Goal: Task Accomplishment & Management: Manage account settings

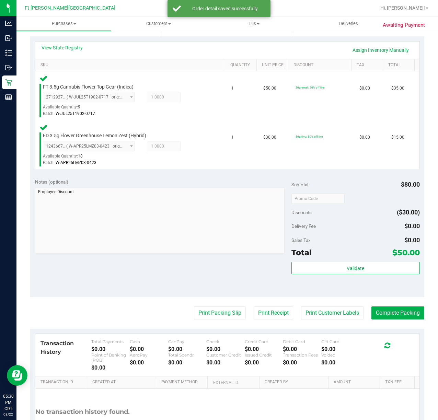
scroll to position [178, 0]
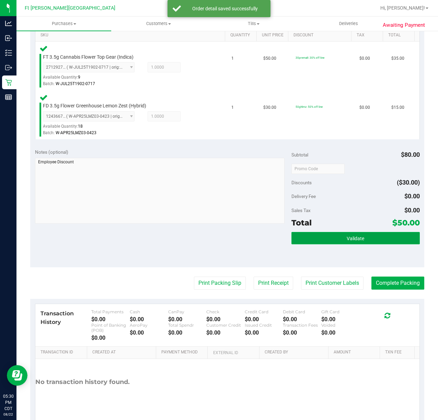
click at [317, 244] on button "Validate" at bounding box center [355, 238] width 128 height 12
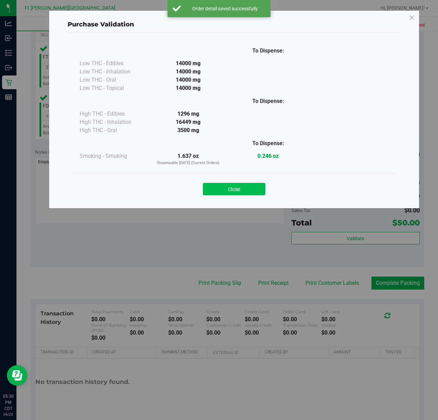
click at [230, 186] on button "Close" at bounding box center [234, 189] width 62 height 12
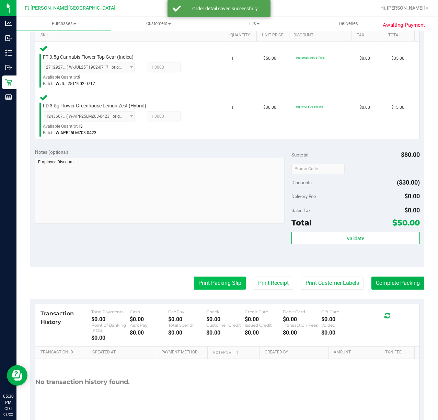
click at [201, 285] on button "Print Packing Slip" at bounding box center [220, 282] width 52 height 13
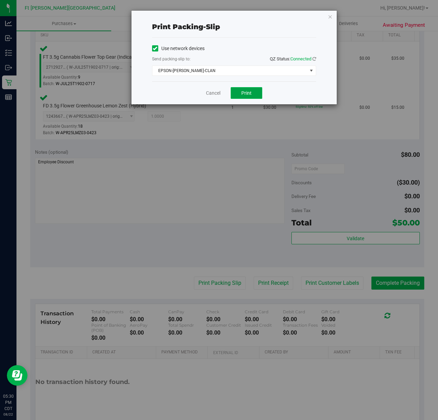
click at [246, 94] on span "Print" at bounding box center [246, 92] width 10 height 5
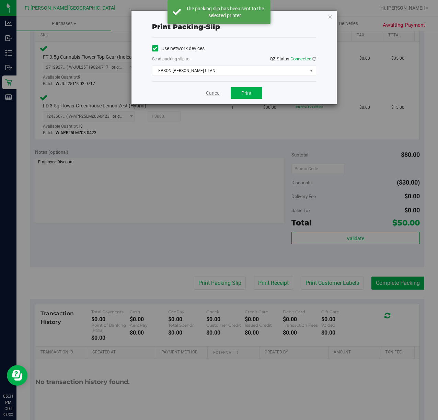
click at [216, 93] on link "Cancel" at bounding box center [213, 92] width 14 height 7
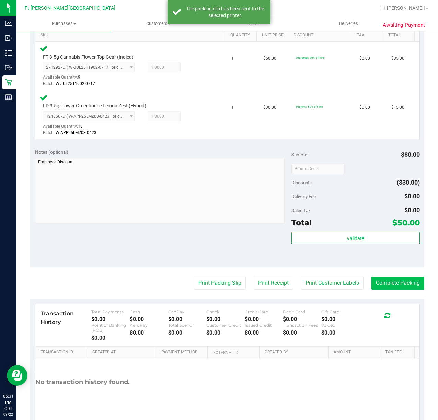
click at [391, 277] on button "Complete Packing" at bounding box center [397, 282] width 53 height 13
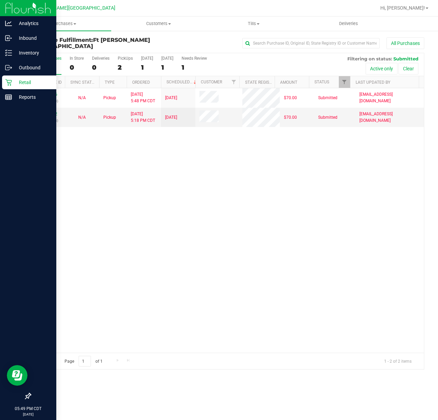
click at [22, 80] on p "Retail" at bounding box center [32, 82] width 41 height 8
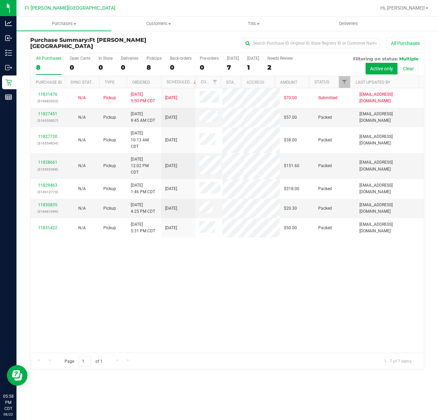
click at [219, 340] on div "11831476 (316682923) N/A Pickup [DATE] 5:50 PM CDT 8/23/2025 $70.00 Submitted […" at bounding box center [227, 220] width 393 height 264
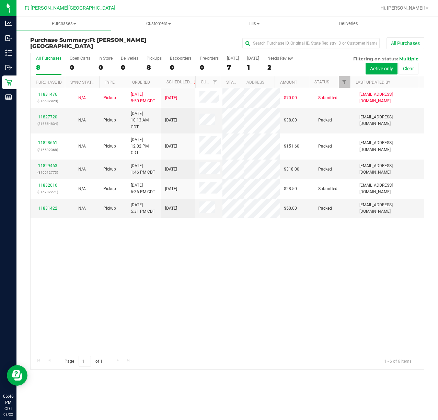
click at [175, 285] on div "11831476 (316682923) N/A Pickup [DATE] 5:50 PM CDT 8/23/2025 $70.00 Submitted […" at bounding box center [227, 220] width 393 height 264
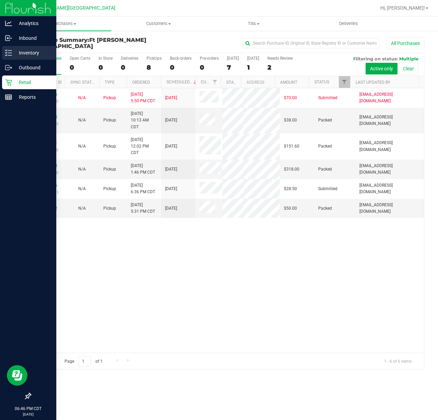
click at [22, 49] on p "Inventory" at bounding box center [32, 53] width 41 height 8
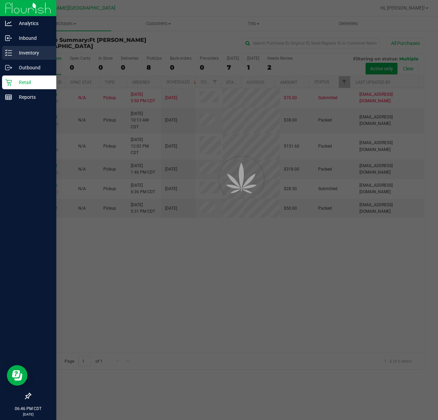
click at [22, 49] on p "Inventory" at bounding box center [32, 53] width 41 height 8
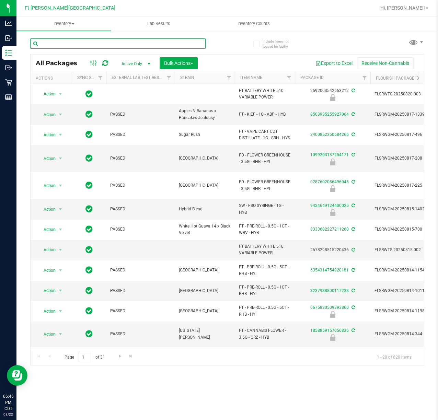
click at [81, 44] on input "text" at bounding box center [117, 43] width 175 height 10
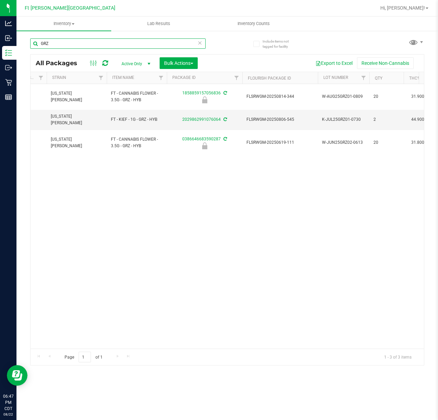
scroll to position [0, 173]
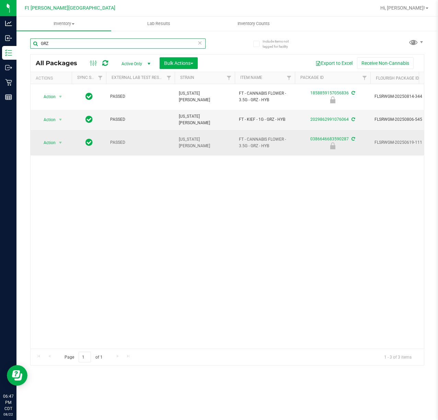
type input "GRZ"
click at [49, 139] on span "Action" at bounding box center [46, 143] width 19 height 10
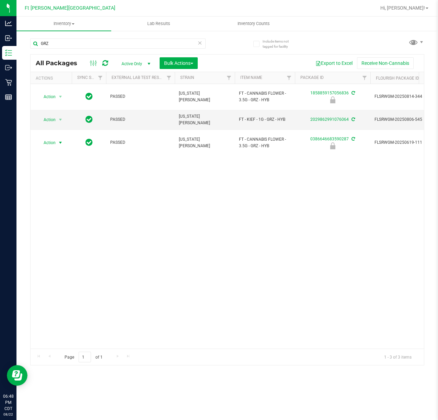
click at [291, 314] on div "Action Action Edit attributes Global inventory Locate package Package audit log…" at bounding box center [227, 216] width 393 height 264
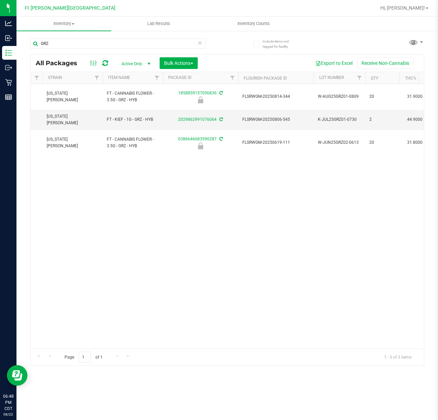
scroll to position [0, 134]
drag, startPoint x: 194, startPoint y: 256, endPoint x: 192, endPoint y: 250, distance: 6.3
click at [194, 257] on div "Action Action Edit attributes Global inventory Locate package Package audit log…" at bounding box center [227, 216] width 393 height 264
click at [140, 273] on div "Action Action Edit attributes Global inventory Locate package Package audit log…" at bounding box center [227, 216] width 393 height 264
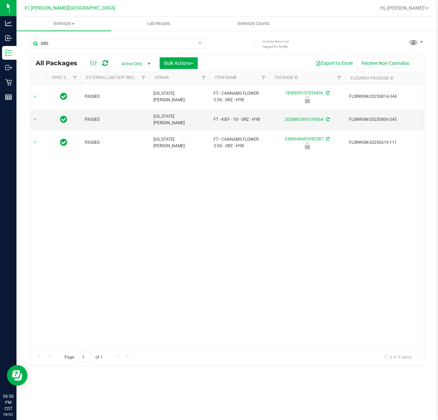
scroll to position [0, 0]
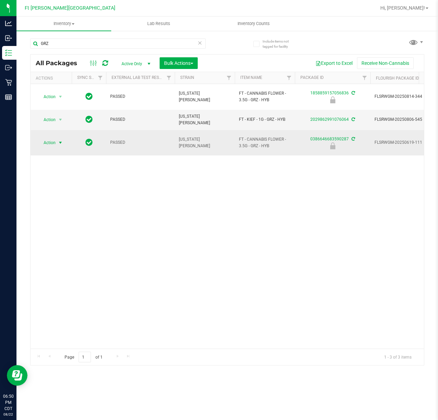
click at [52, 138] on span "Action" at bounding box center [46, 143] width 19 height 10
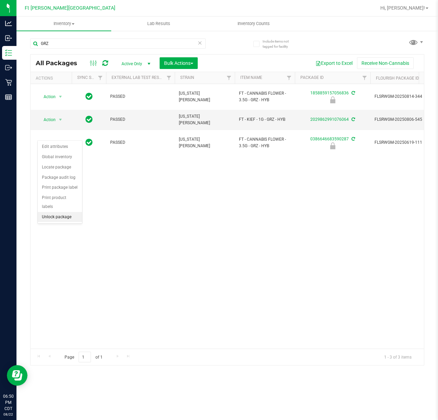
click at [69, 222] on li "Unlock package" at bounding box center [60, 217] width 44 height 10
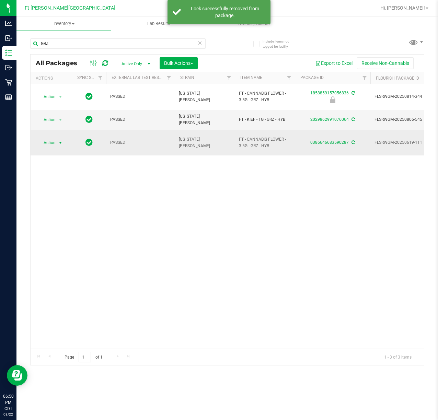
click at [53, 138] on span "Action" at bounding box center [46, 143] width 19 height 10
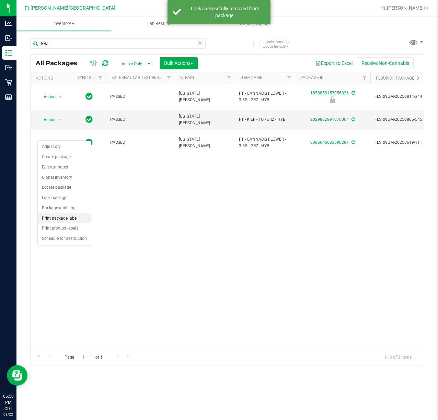
click at [57, 219] on li "Print package label" at bounding box center [64, 218] width 53 height 10
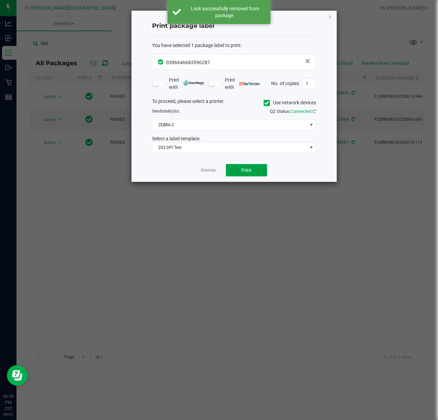
click at [238, 173] on button "Print" at bounding box center [246, 170] width 41 height 12
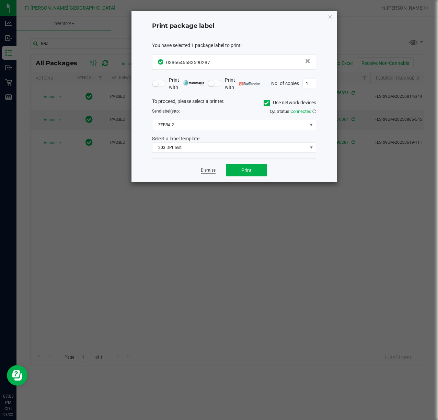
click at [205, 171] on link "Dismiss" at bounding box center [208, 170] width 15 height 6
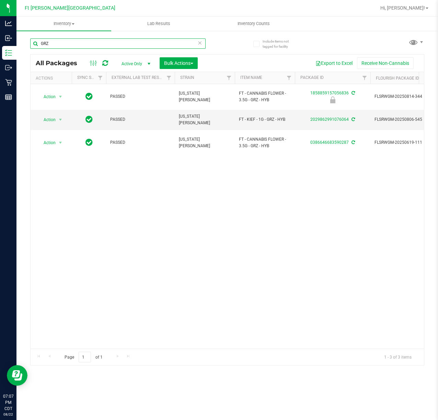
drag, startPoint x: -7, startPoint y: 48, endPoint x: -57, endPoint y: 51, distance: 50.5
click at [0, 51] on html "Analytics Inbound Inventory Outbound Retail Reports 07:07 PM CDT [DATE] 08/22 F…" at bounding box center [219, 210] width 438 height 420
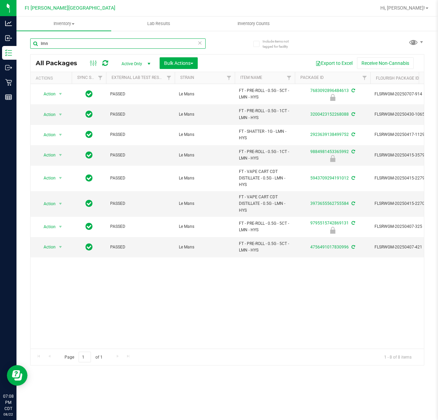
type input "lmn"
click at [196, 45] on input "lmn" at bounding box center [117, 43] width 175 height 10
click at [199, 45] on icon at bounding box center [200, 42] width 5 height 8
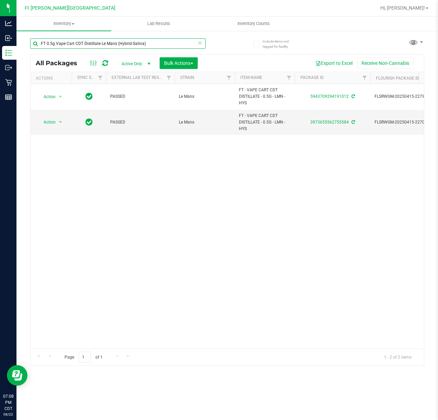
type input "FT 0.5g Vape Cart CDT Distillate Le Mans (Hybrid-Sativa)"
drag, startPoint x: 72, startPoint y: 342, endPoint x: 119, endPoint y: 343, distance: 47.7
click at [119, 343] on div "Action Action Adjust qty Create package Edit attributes Global inventory Locate…" at bounding box center [227, 216] width 393 height 264
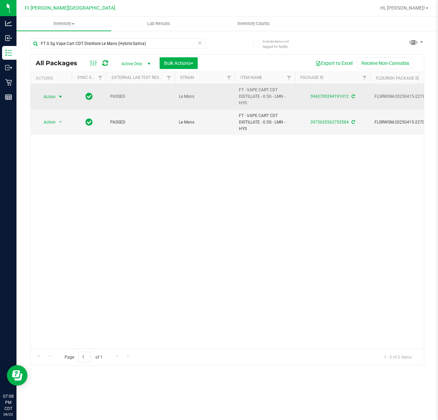
click at [46, 95] on span "Action" at bounding box center [46, 97] width 19 height 10
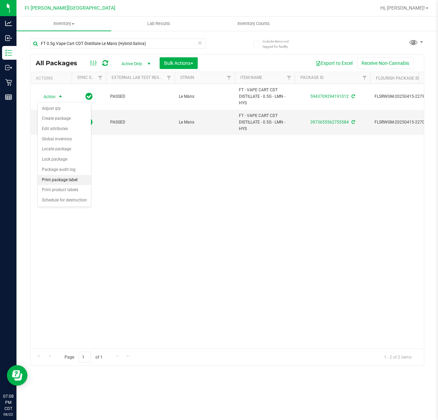
click at [61, 179] on li "Print package label" at bounding box center [64, 180] width 53 height 10
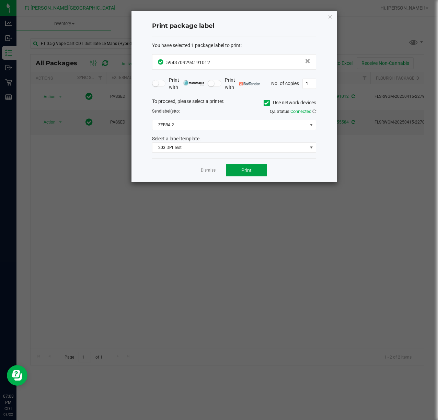
click at [235, 169] on button "Print" at bounding box center [246, 170] width 41 height 12
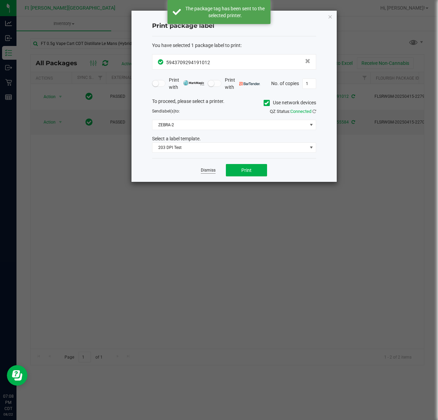
click at [203, 169] on link "Dismiss" at bounding box center [208, 170] width 15 height 6
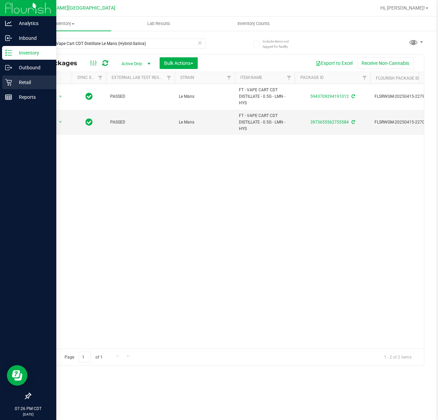
click at [18, 84] on p "Retail" at bounding box center [32, 82] width 41 height 8
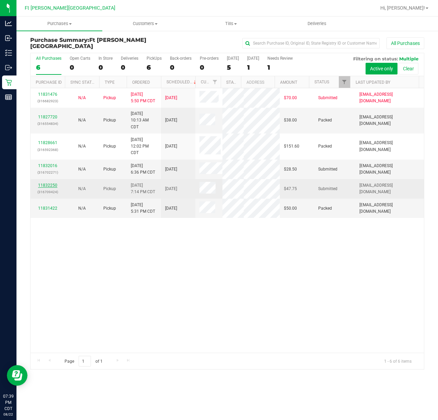
click at [49, 188] on link "11832250" at bounding box center [47, 185] width 19 height 5
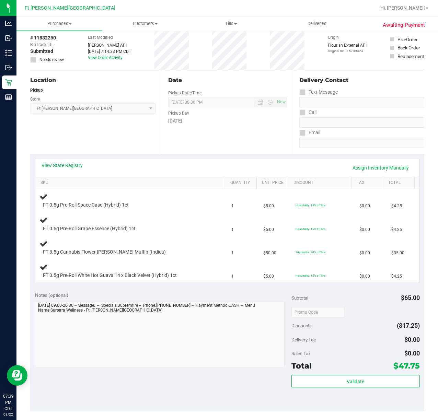
scroll to position [46, 0]
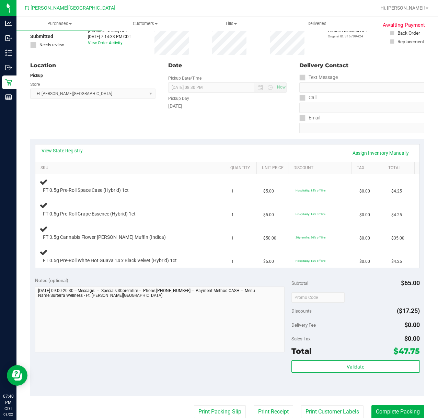
click at [256, 275] on div "Notes (optional) Subtotal $65.00 Discounts ($17.25) Delivery Fee $0.00 Sales Ta…" at bounding box center [227, 333] width 394 height 123
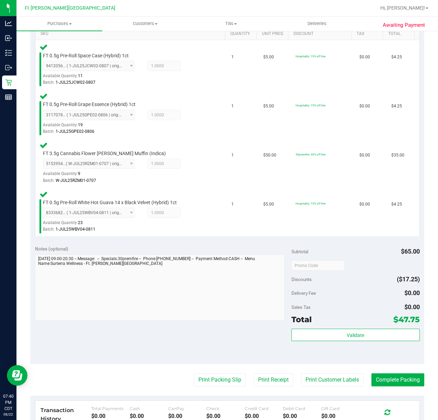
scroll to position [183, 0]
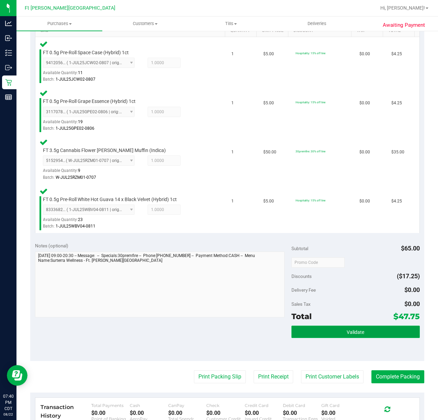
click at [333, 328] on button "Validate" at bounding box center [355, 331] width 128 height 12
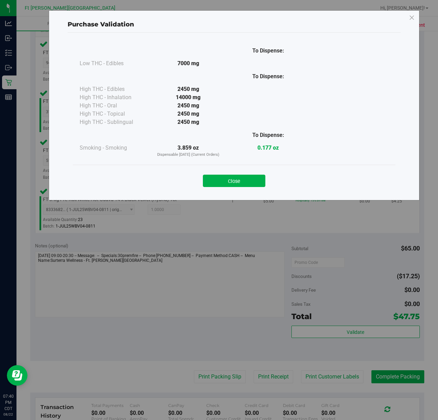
drag, startPoint x: 217, startPoint y: 184, endPoint x: 225, endPoint y: 215, distance: 31.4
click at [217, 185] on button "Close" at bounding box center [234, 181] width 62 height 12
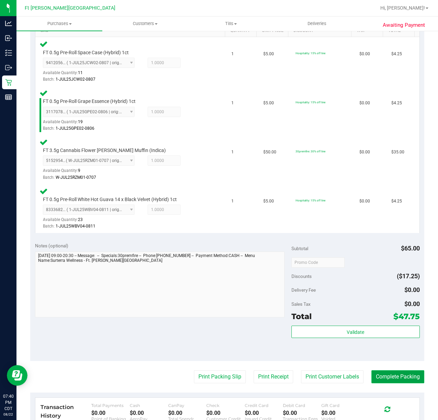
drag, startPoint x: 369, startPoint y: 377, endPoint x: 377, endPoint y: 376, distance: 7.7
click at [371, 377] on button "Complete Packing" at bounding box center [397, 376] width 53 height 13
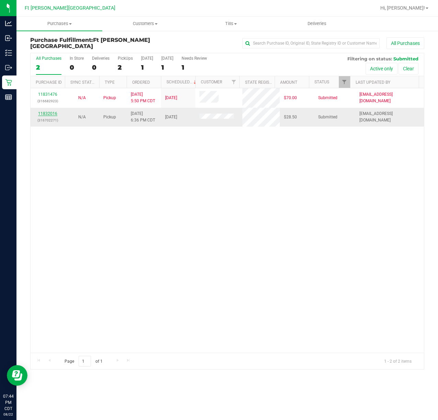
click at [47, 113] on link "11832016" at bounding box center [47, 113] width 19 height 5
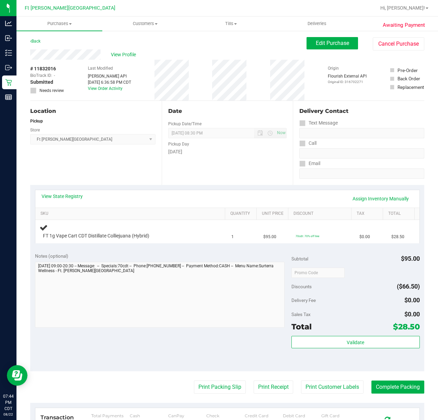
click at [187, 259] on div "Notes (optional)" at bounding box center [163, 255] width 256 height 7
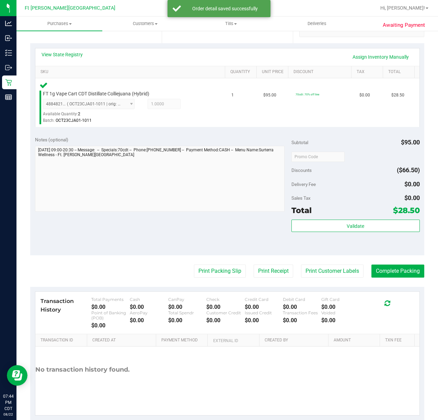
scroll to position [156, 0]
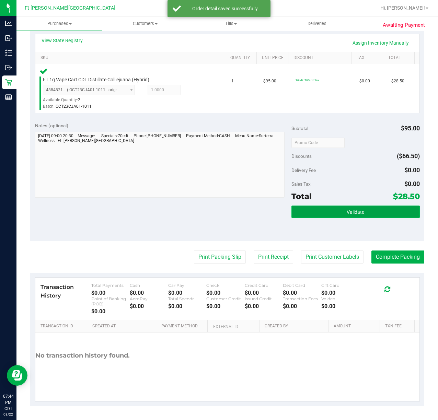
click at [313, 208] on button "Validate" at bounding box center [355, 211] width 128 height 12
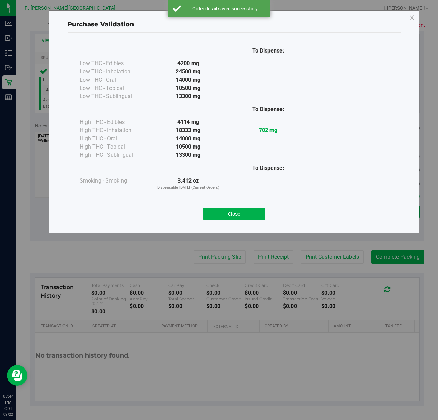
drag, startPoint x: 256, startPoint y: 208, endPoint x: 252, endPoint y: 222, distance: 15.0
click at [254, 211] on button "Close" at bounding box center [234, 213] width 62 height 12
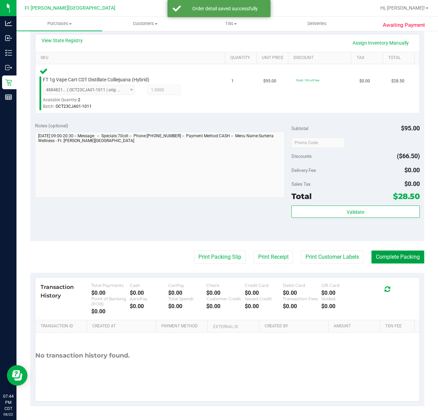
drag, startPoint x: 380, startPoint y: 255, endPoint x: 376, endPoint y: 255, distance: 4.1
click at [380, 255] on button "Complete Packing" at bounding box center [397, 256] width 53 height 13
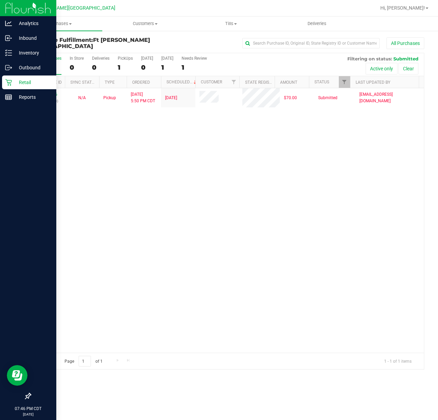
click at [25, 79] on p "Retail" at bounding box center [32, 82] width 41 height 8
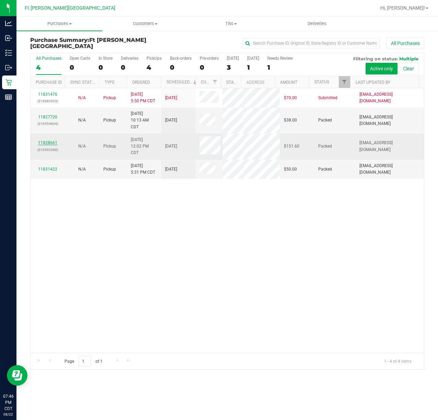
click at [52, 145] on link "11828661" at bounding box center [47, 142] width 19 height 5
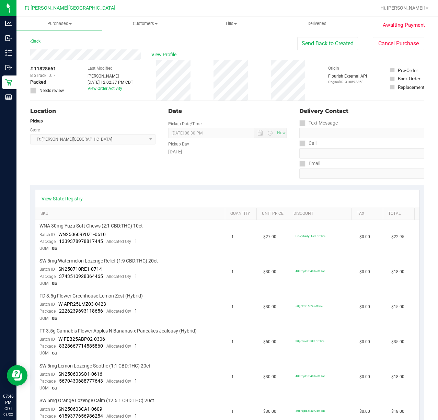
click at [154, 56] on span "View Profile" at bounding box center [164, 54] width 27 height 7
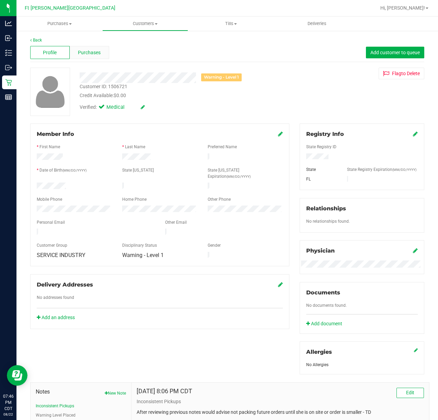
click at [91, 51] on span "Purchases" at bounding box center [89, 52] width 23 height 7
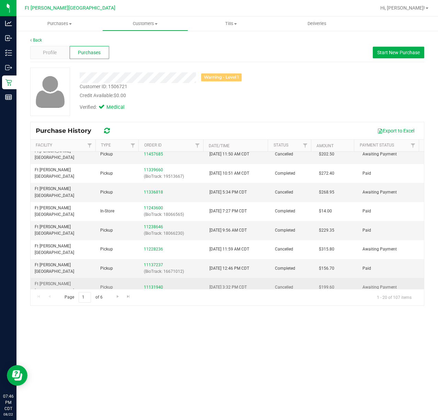
scroll to position [185, 0]
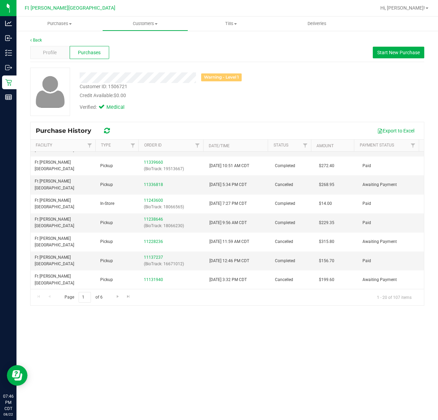
click at [166, 353] on div "Purchases Summary of purchases Fulfillment All purchases Customers All customer…" at bounding box center [226, 217] width 421 height 403
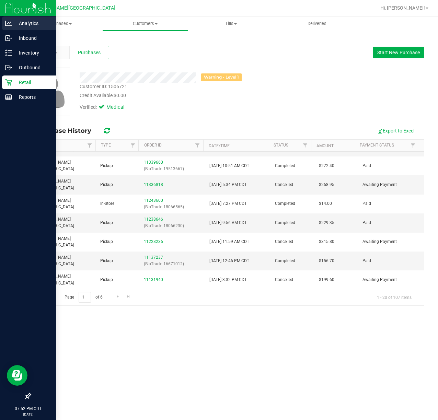
click at [13, 26] on p "Analytics" at bounding box center [32, 23] width 41 height 8
